Goal: Information Seeking & Learning: Learn about a topic

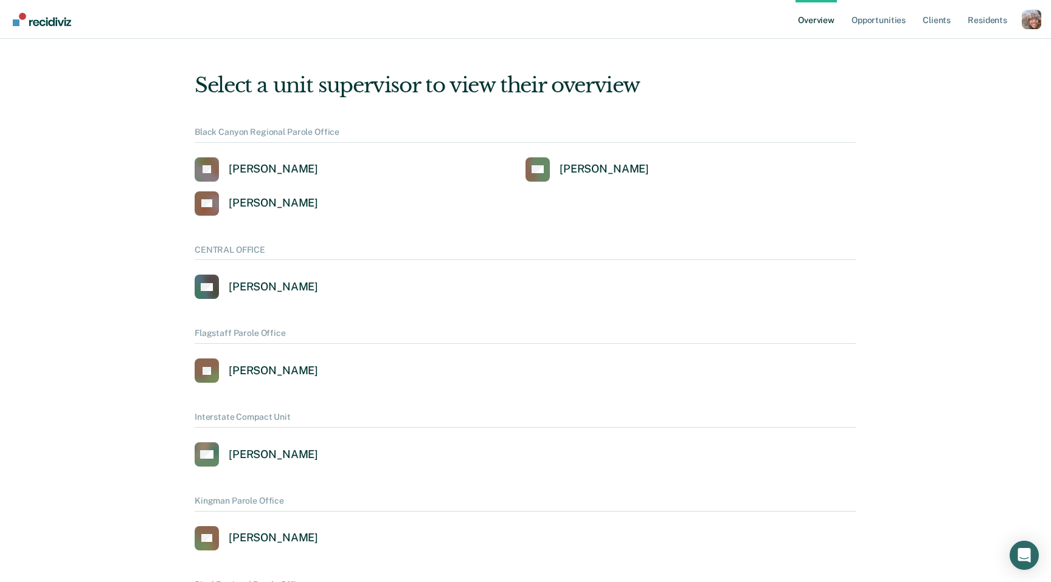
click at [1031, 21] on div "Profile dropdown button" at bounding box center [1030, 19] width 19 height 19
click at [964, 48] on link "Profile" at bounding box center [982, 49] width 98 height 10
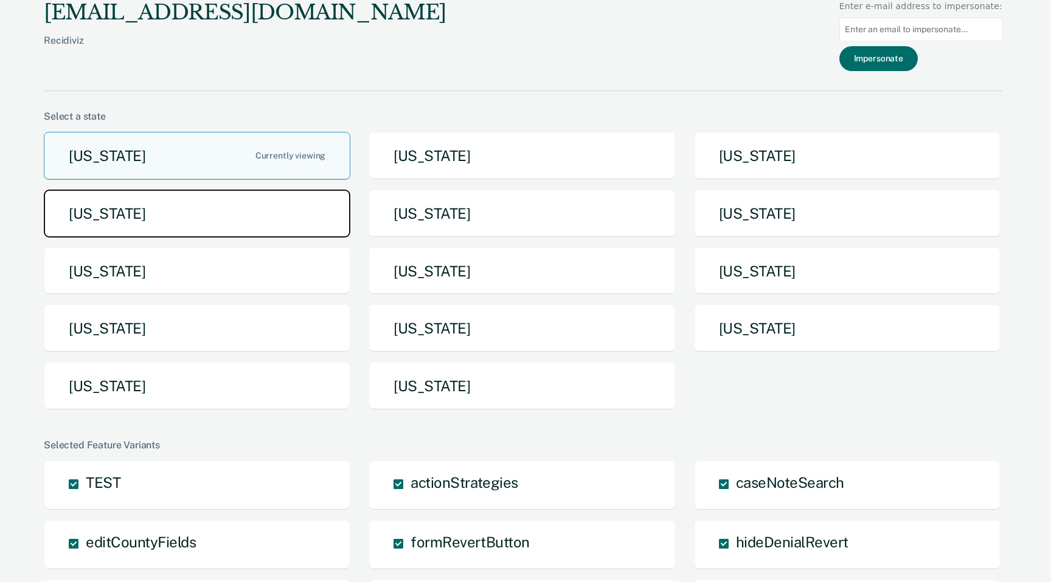
click at [277, 215] on button "Idaho" at bounding box center [197, 214] width 306 height 48
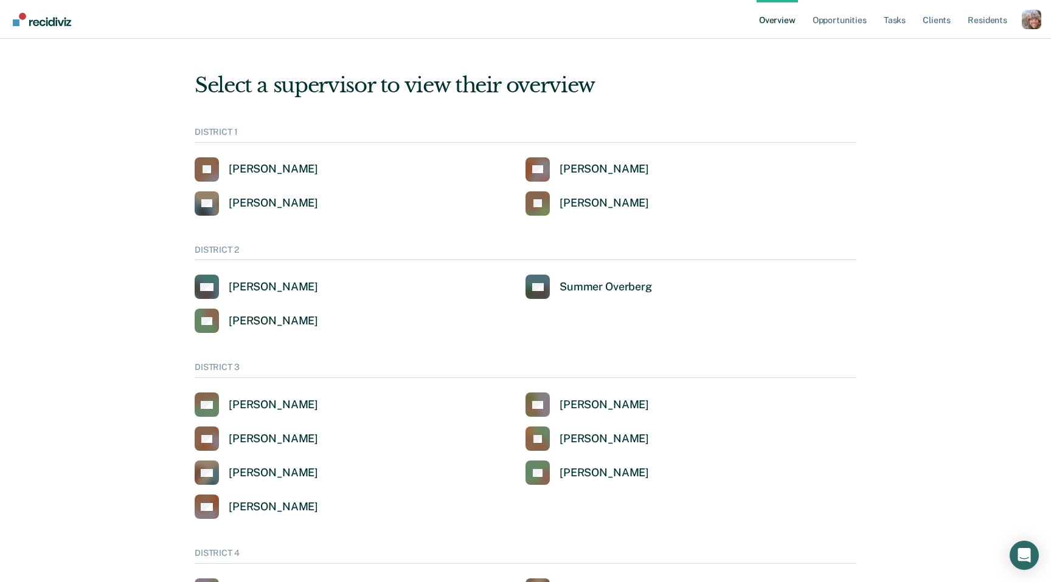
click at [1032, 19] on div "Profile dropdown button" at bounding box center [1030, 19] width 19 height 19
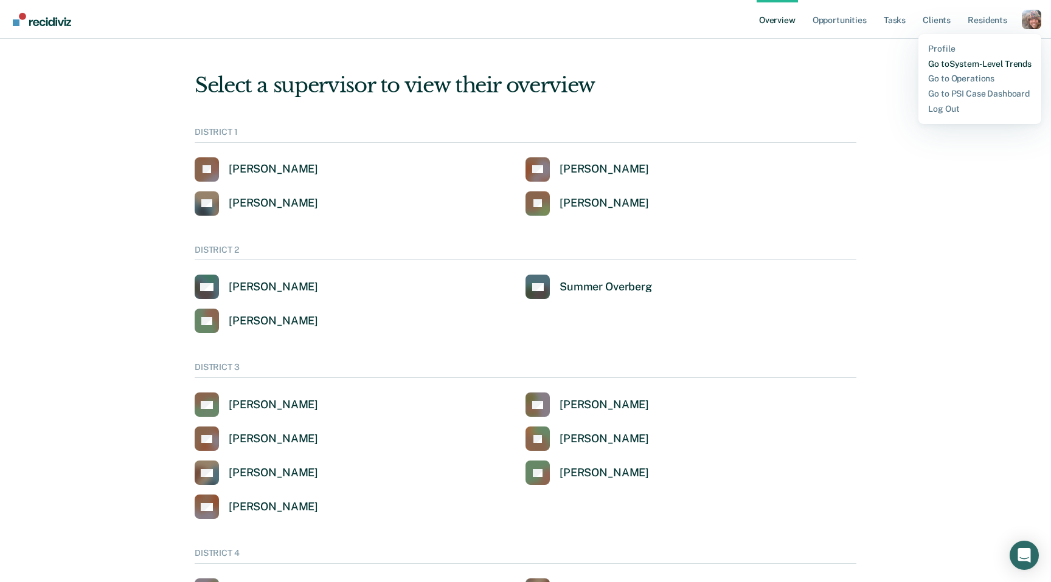
click at [989, 63] on link "Go to System-Level Trends" at bounding box center [979, 64] width 103 height 10
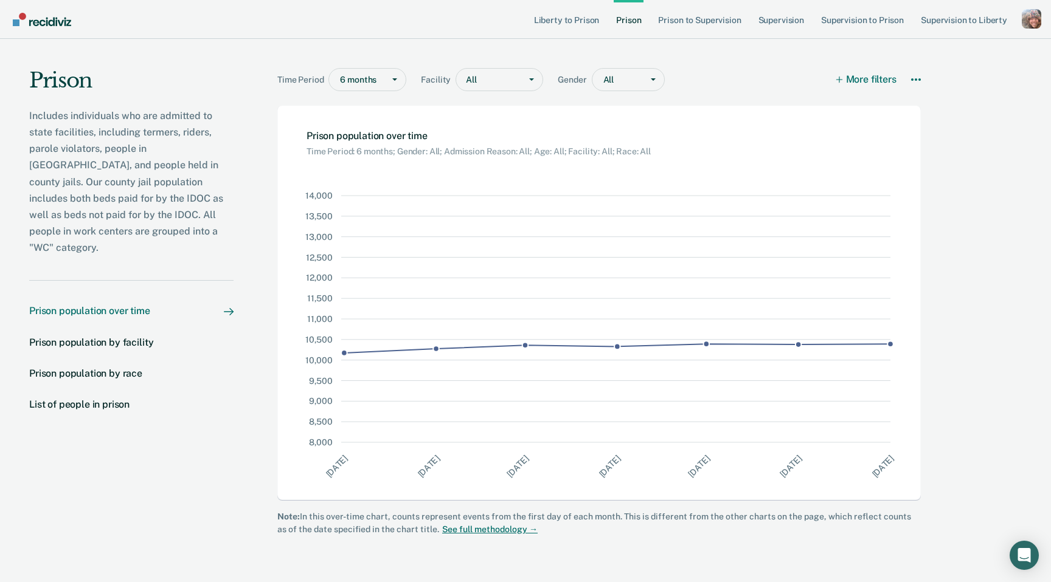
click at [118, 142] on p "Includes individuals who are admitted to state facilities, including termers, r…" at bounding box center [131, 182] width 204 height 149
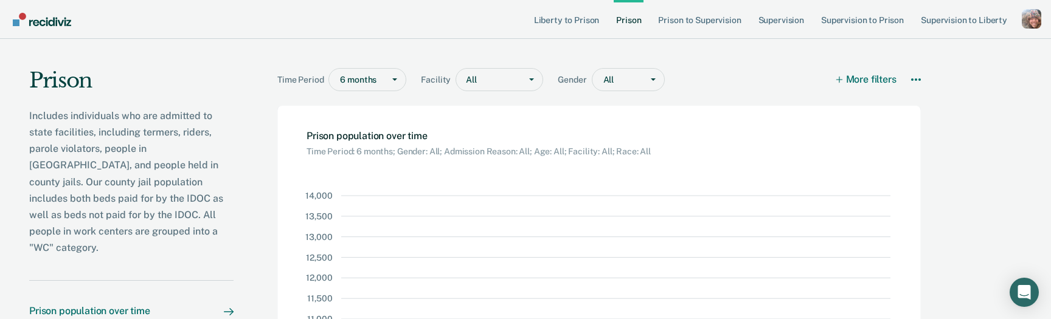
click at [193, 192] on p "Includes individuals who are admitted to state facilities, including termers, r…" at bounding box center [131, 182] width 204 height 149
click at [215, 188] on p "Includes individuals who are admitted to state facilities, including termers, r…" at bounding box center [131, 182] width 204 height 149
